Goal: Information Seeking & Learning: Check status

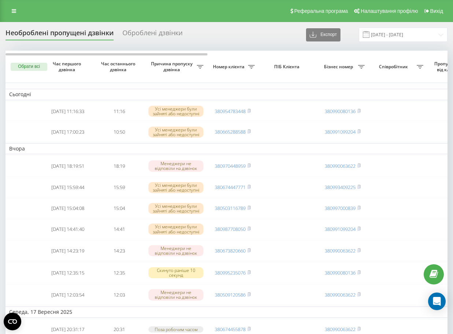
click at [16, 0] on div "Реферальна програма Налаштування профілю Вихід" at bounding box center [226, 11] width 453 height 22
click at [16, 6] on div "Реферальна програма Налаштування профілю Вихід" at bounding box center [226, 11] width 453 height 22
click at [16, 6] on link at bounding box center [13, 11] width 13 height 10
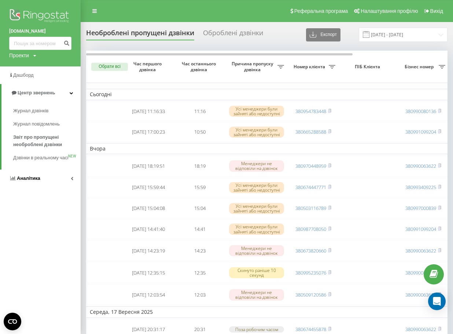
click at [38, 180] on link "Аналiтика" at bounding box center [40, 178] width 81 height 18
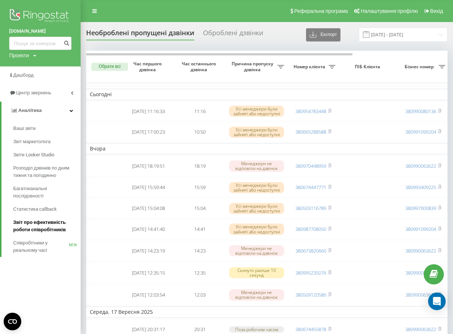
click at [43, 232] on span "Звіт про ефективність роботи співробітників" at bounding box center [45, 226] width 64 height 15
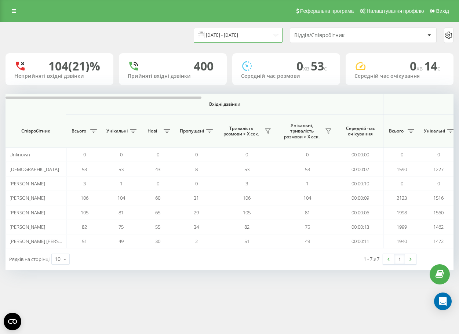
click at [242, 41] on input "[DATE] - [DATE]" at bounding box center [238, 35] width 89 height 14
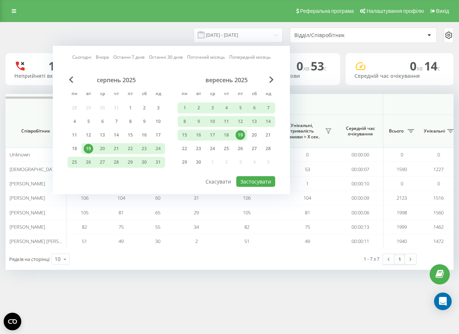
click at [240, 135] on div "19" at bounding box center [241, 135] width 10 height 10
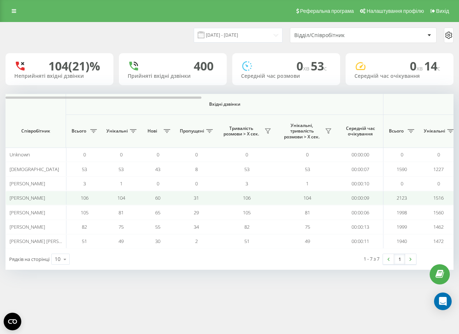
click at [256, 194] on td "106" at bounding box center [246, 198] width 61 height 14
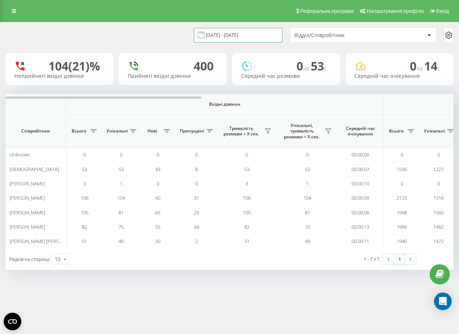
click at [252, 40] on input "[DATE] - [DATE]" at bounding box center [238, 35] width 89 height 14
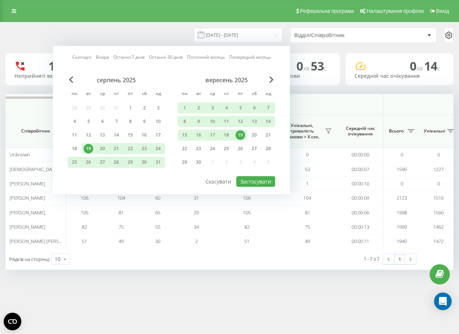
click at [245, 136] on div "19" at bounding box center [240, 134] width 14 height 11
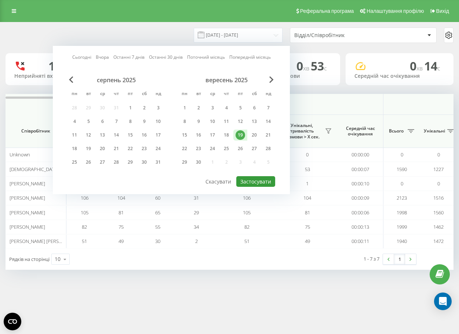
click at [256, 182] on button "Застосувати" at bounding box center [255, 181] width 39 height 11
type input "19.09.2025 - 19.09.2025"
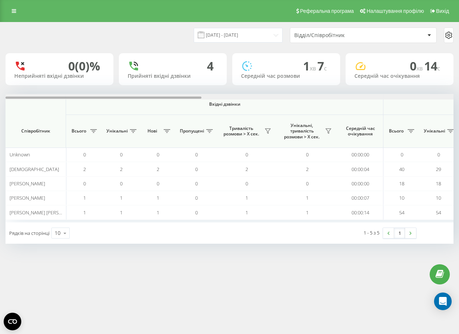
scroll to position [0, 448]
